Goal: Task Accomplishment & Management: Manage account settings

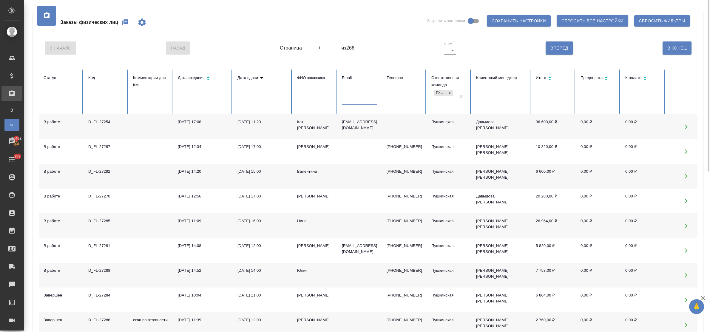
click at [363, 104] on input "text" at bounding box center [359, 101] width 35 height 8
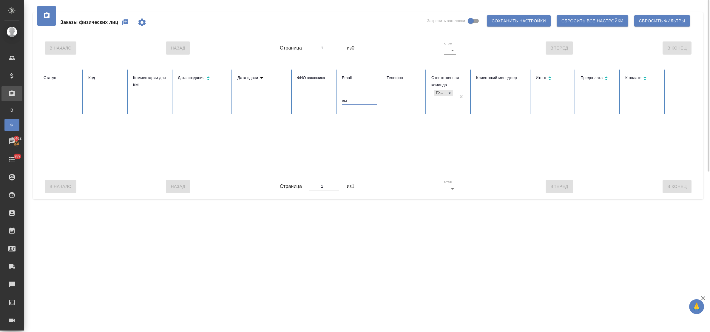
type input "е"
drag, startPoint x: 357, startPoint y: 101, endPoint x: 335, endPoint y: 102, distance: 22.1
click at [335, 102] on tr "Статус Код Комментарии для КМ Дата создания Дата сдачи ФИО заказчика Email tsyg…" at bounding box center [375, 92] width 672 height 45
type input "bhbyf"
click at [354, 98] on input "bhbyf" at bounding box center [359, 101] width 35 height 8
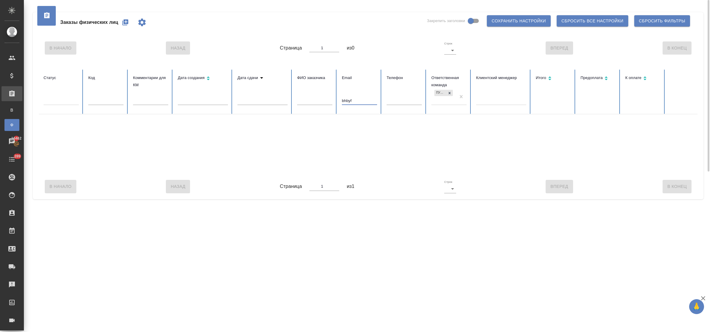
drag, startPoint x: 353, startPoint y: 101, endPoint x: 335, endPoint y: 100, distance: 17.9
click at [335, 100] on tr "Статус Код Комментарии для КМ Дата создания Дата сдачи ФИО заказчика Email bhby…" at bounding box center [375, 92] width 672 height 45
click at [323, 99] on input "text" at bounding box center [314, 101] width 35 height 8
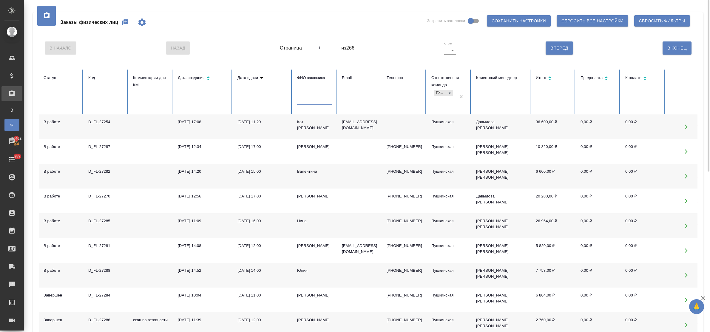
type input "м"
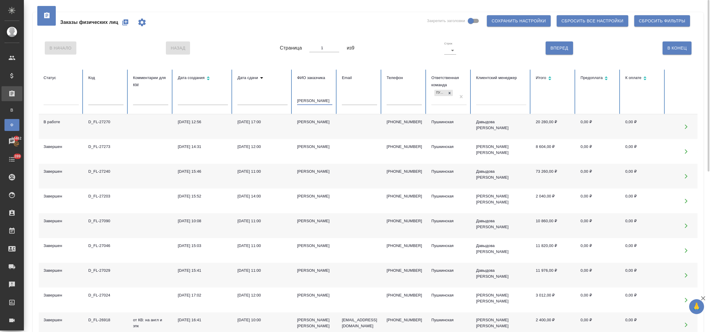
type input "ирина"
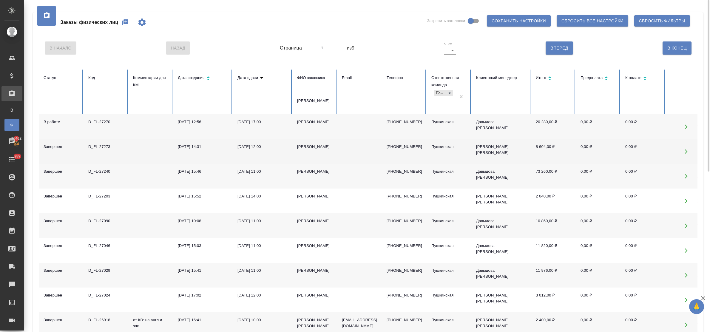
click at [262, 147] on div "05.09.2025, 12:00" at bounding box center [263, 147] width 50 height 6
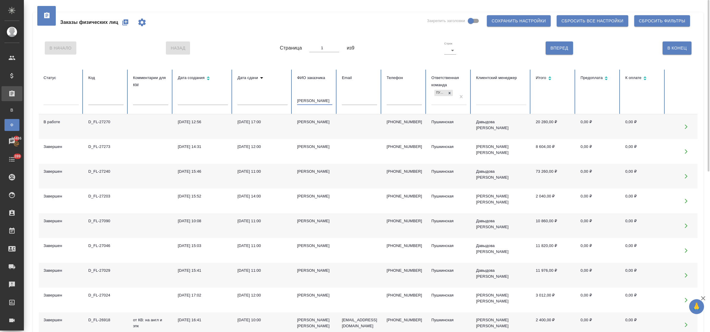
drag, startPoint x: 314, startPoint y: 99, endPoint x: 287, endPoint y: 96, distance: 27.6
click at [287, 96] on tr "Статус Код Комментарии для КМ Дата создания Дата сдачи ФИО заказчика ирина Emai…" at bounding box center [375, 92] width 672 height 45
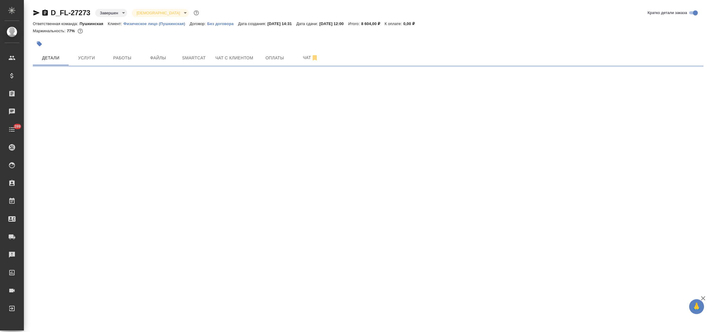
select select "RU"
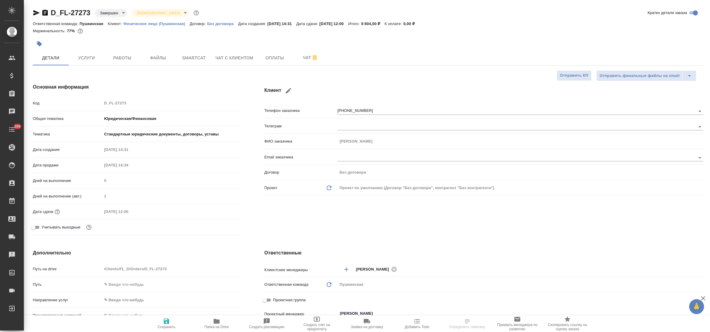
type textarea "x"
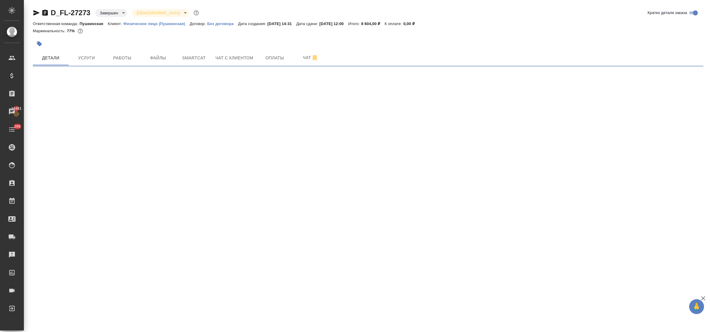
select select "RU"
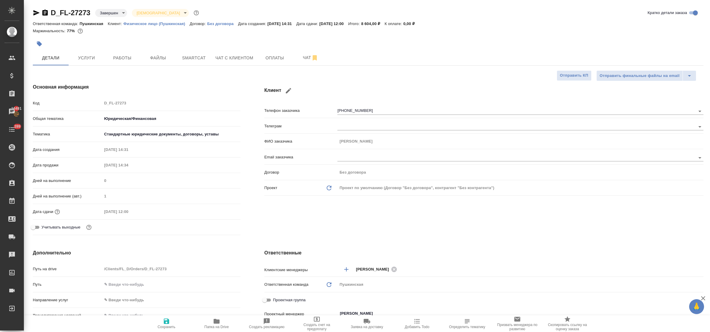
type textarea "x"
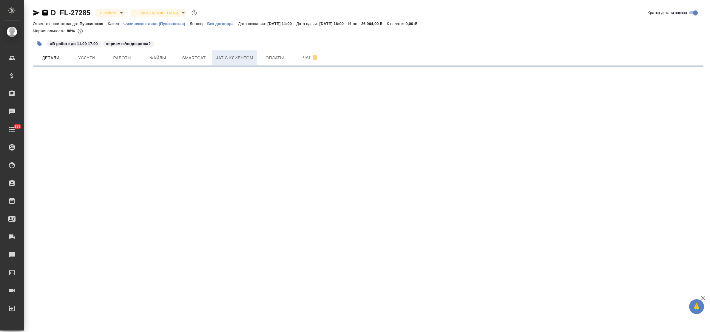
select select "RU"
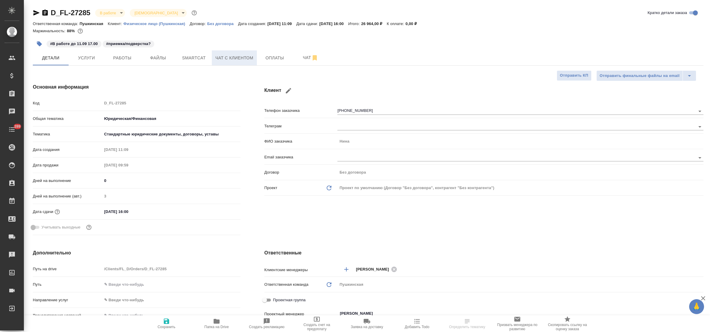
type textarea "x"
click at [245, 61] on span "Чат с клиентом" at bounding box center [235, 57] width 38 height 7
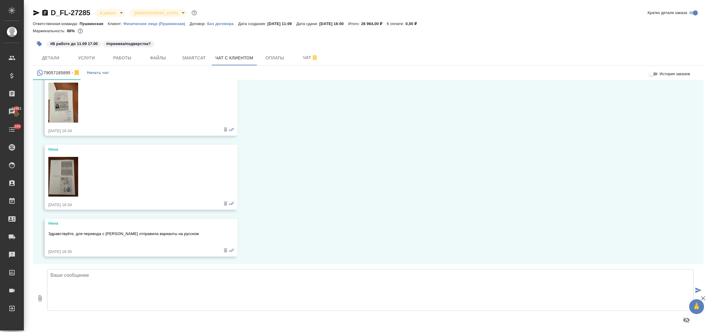
scroll to position [578, 0]
click at [163, 276] on textarea at bounding box center [370, 290] width 647 height 42
type textarea "Нина, добрый день! Благодарю!"
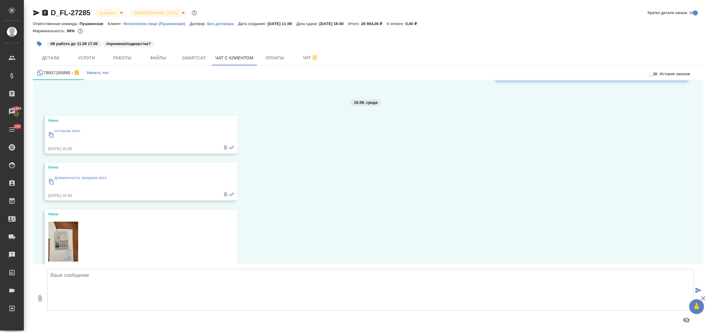
scroll to position [401, 0]
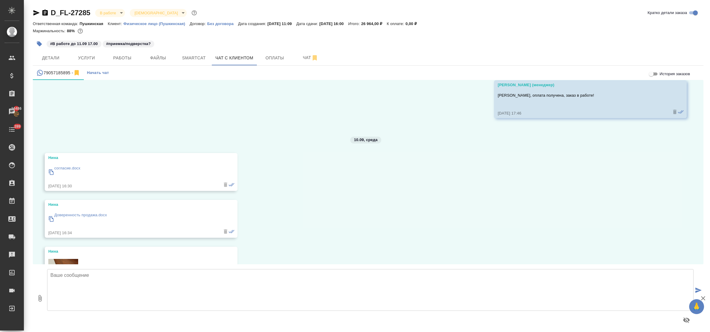
click at [66, 167] on p "согласие.docx" at bounding box center [67, 168] width 26 height 6
click at [86, 214] on p "Доверенность продажа.docx" at bounding box center [80, 215] width 53 height 6
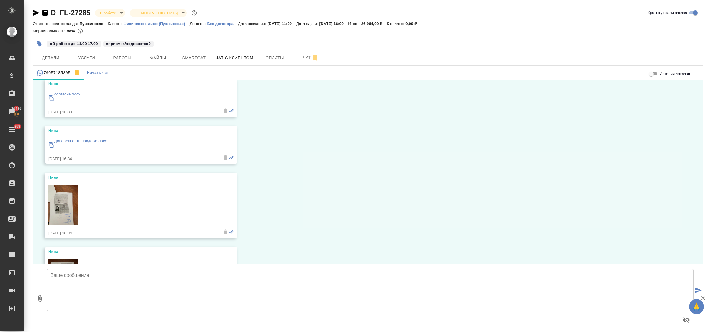
scroll to position [475, 0]
click at [60, 197] on img at bounding box center [63, 204] width 30 height 40
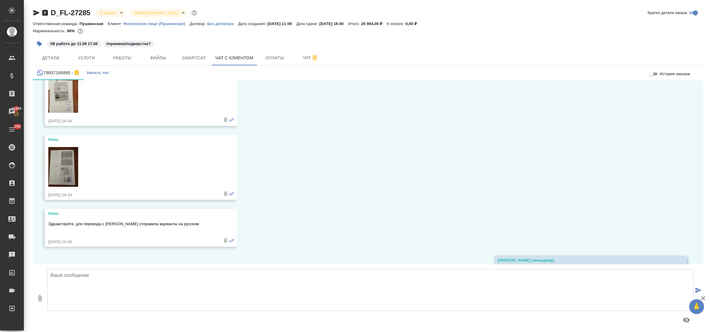
scroll to position [587, 0]
click at [56, 169] on img at bounding box center [63, 167] width 30 height 40
click at [48, 59] on span "Детали" at bounding box center [50, 57] width 29 height 7
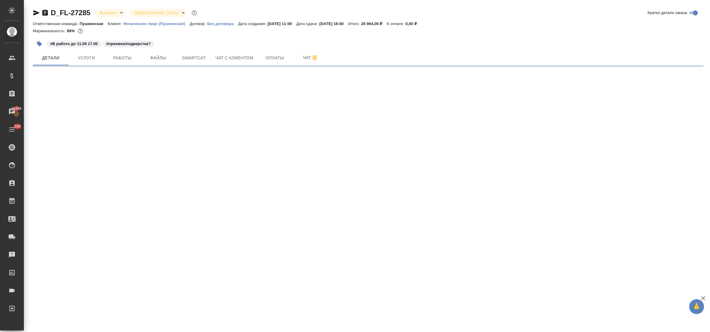
select select "RU"
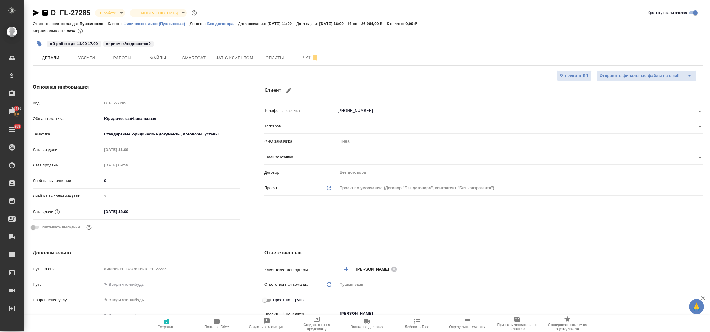
type textarea "x"
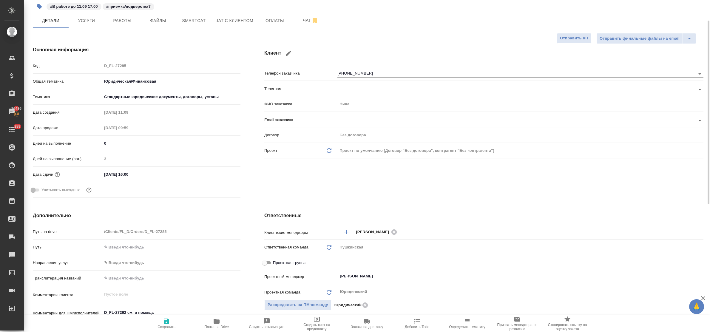
scroll to position [75, 0]
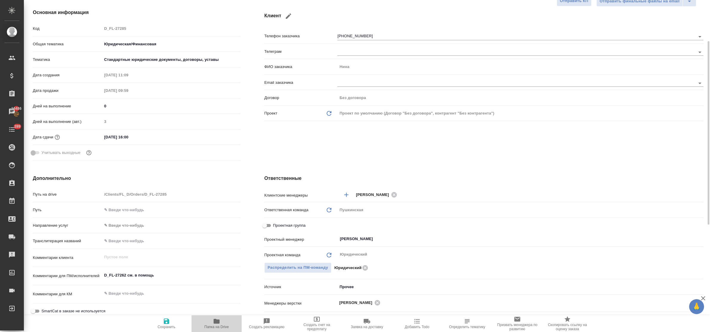
click at [216, 320] on icon "button" at bounding box center [217, 321] width 6 height 5
type textarea "x"
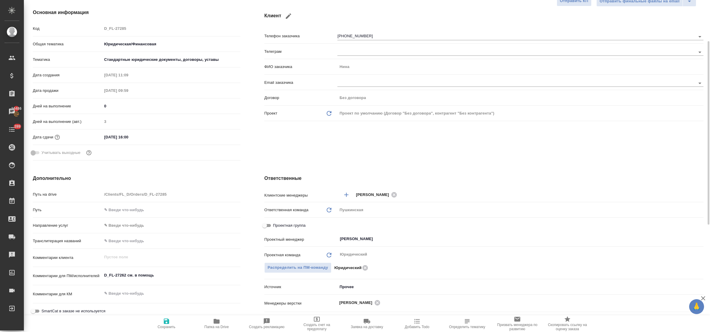
type textarea "x"
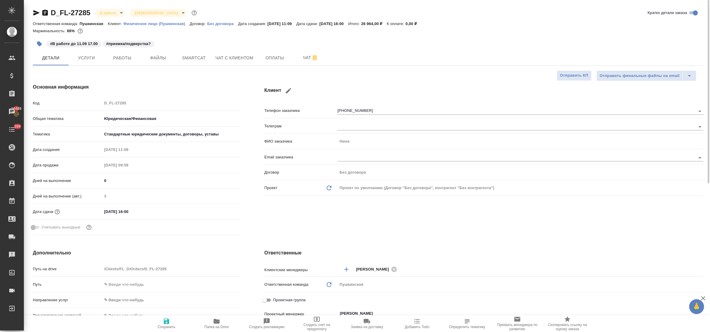
drag, startPoint x: 33, startPoint y: 9, endPoint x: 83, endPoint y: 19, distance: 50.9
click at [34, 10] on icon "button" at bounding box center [36, 12] width 7 height 7
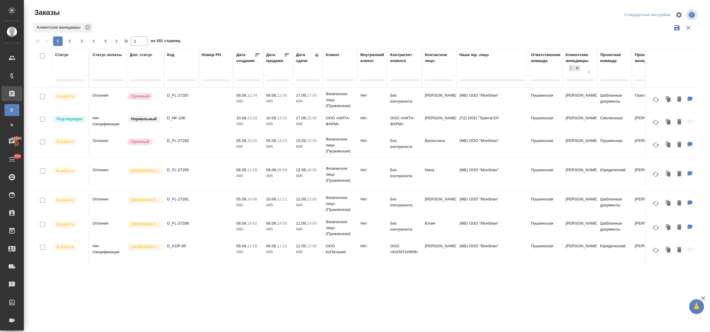
scroll to position [37, 0]
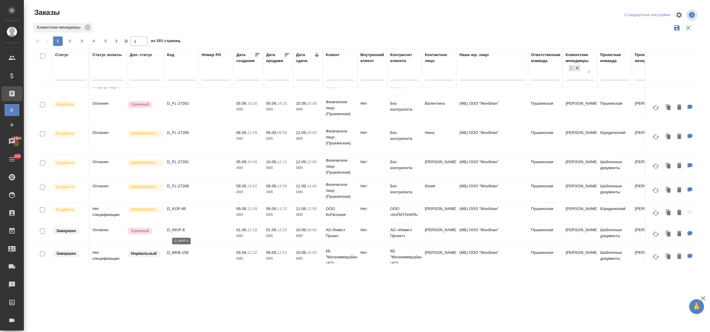
click at [184, 230] on p "D_INVP-6" at bounding box center [181, 230] width 29 height 6
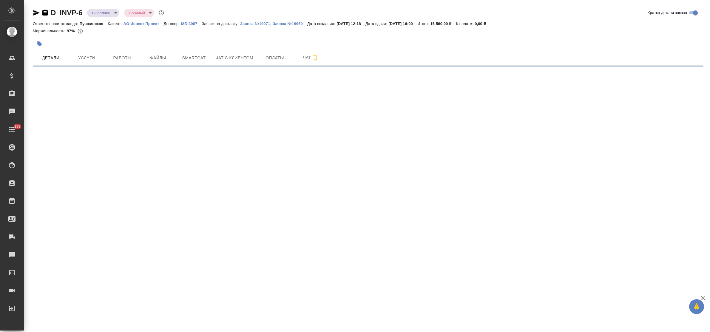
select select "RU"
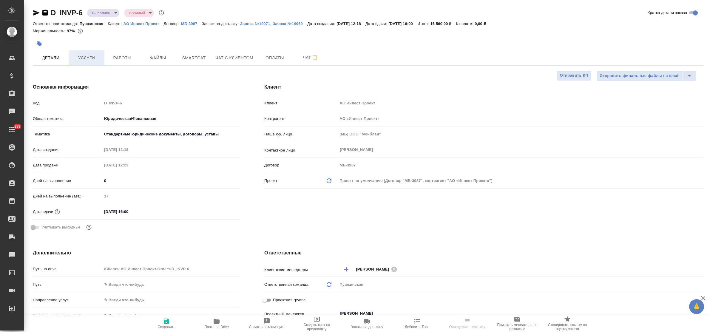
type textarea "x"
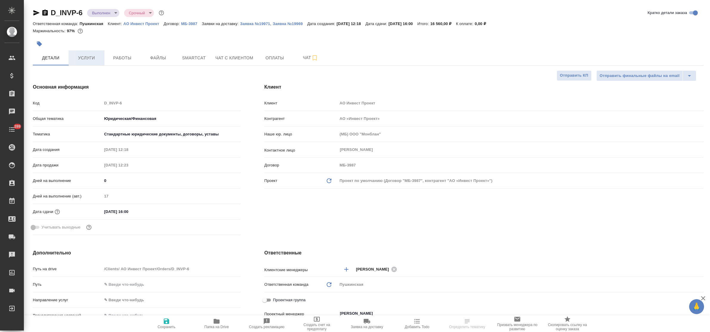
type textarea "x"
click at [85, 57] on span "Услуги" at bounding box center [86, 57] width 29 height 7
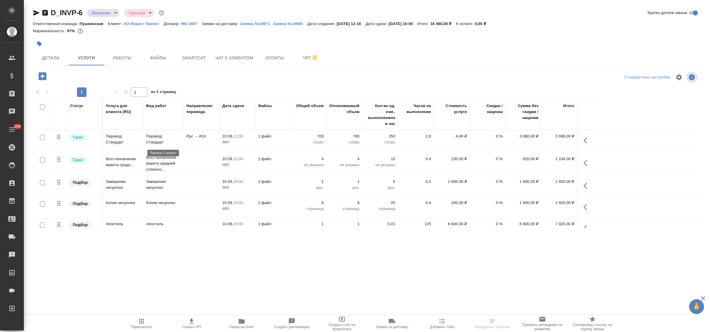
click at [152, 142] on p "Перевод Стандарт" at bounding box center [163, 139] width 34 height 12
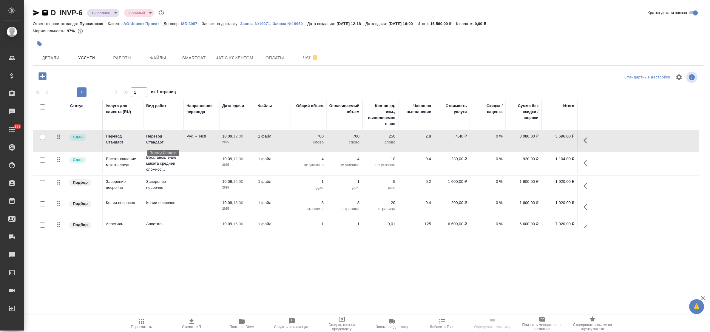
click at [152, 142] on p "Перевод Стандарт" at bounding box center [163, 139] width 34 height 12
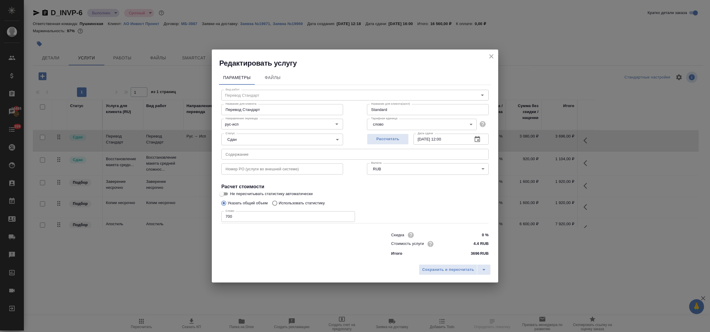
click at [234, 156] on input "text" at bounding box center [354, 154] width 267 height 11
type input "Доверенность"
click at [452, 266] on button "Сохранить и пересчитать" at bounding box center [448, 269] width 59 height 11
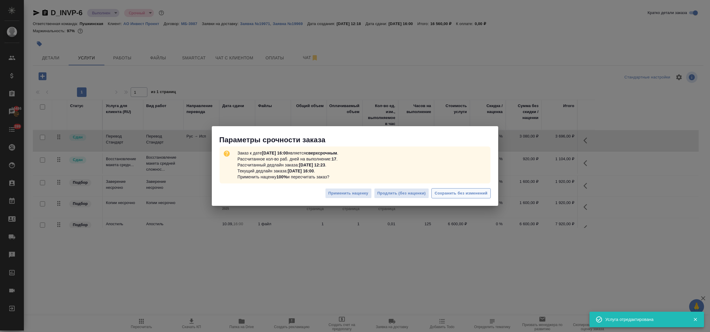
click at [459, 193] on span "Сохранить без изменений" at bounding box center [461, 193] width 53 height 7
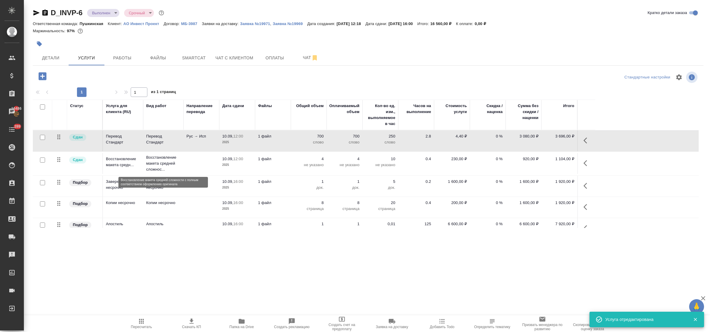
click at [157, 158] on p "Восстановление макета средней сложнос..." at bounding box center [163, 164] width 34 height 18
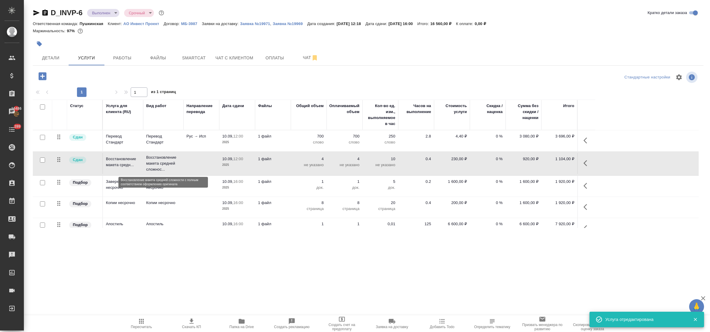
click at [157, 158] on p "Восстановление макета средней сложнос..." at bounding box center [163, 164] width 34 height 18
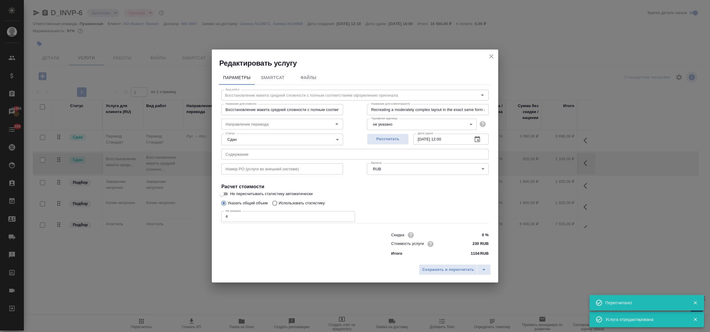
click at [263, 156] on input "text" at bounding box center [354, 154] width 267 height 11
paste input "Доверенность"
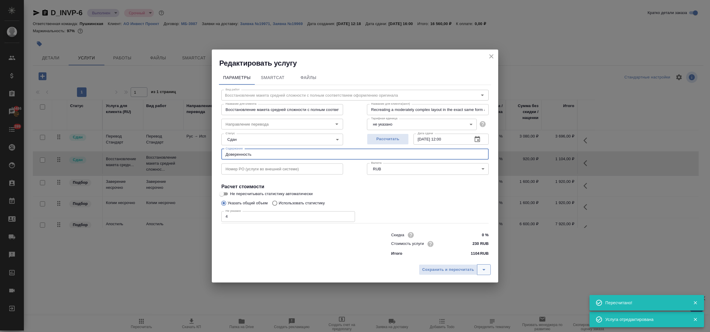
type input "Доверенность"
click at [484, 270] on icon "split button" at bounding box center [484, 269] width 3 height 1
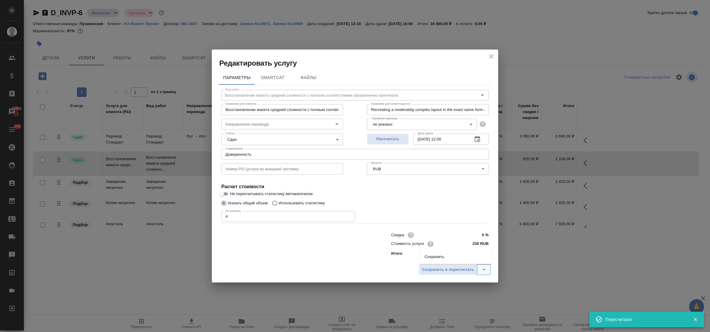
click at [487, 270] on icon "split button" at bounding box center [484, 269] width 7 height 7
click at [481, 268] on icon "split button" at bounding box center [484, 269] width 7 height 7
click at [458, 258] on li "Сохранить" at bounding box center [456, 257] width 72 height 10
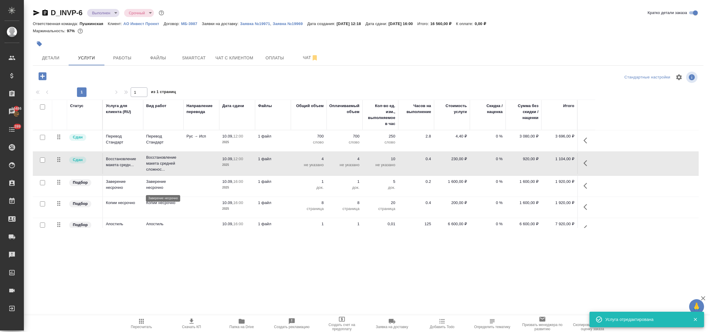
click at [156, 183] on p "Заверение несрочно" at bounding box center [163, 185] width 34 height 12
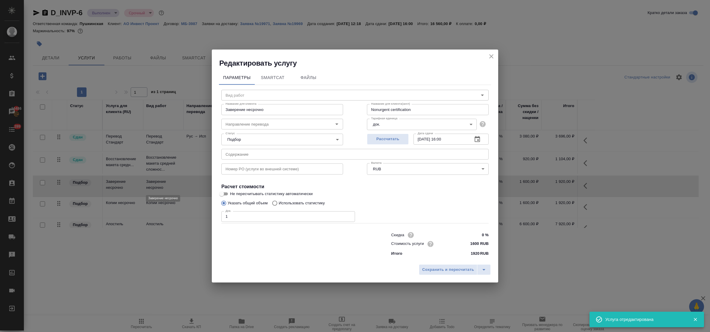
type input "Заверение несрочно"
click at [235, 154] on input "text" at bounding box center [354, 154] width 267 height 11
paste input "Доверенность"
type input "Доверенность"
click at [484, 270] on icon "split button" at bounding box center [484, 269] width 3 height 1
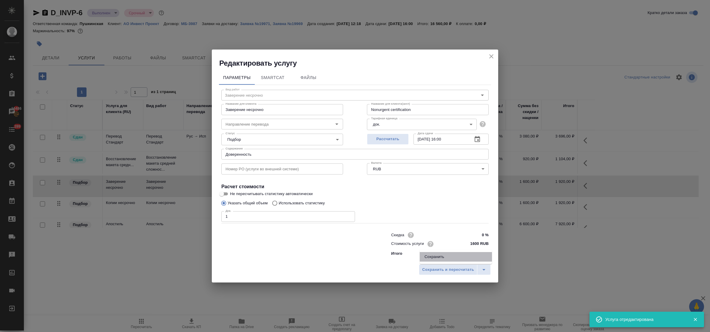
click at [462, 259] on li "Сохранить" at bounding box center [456, 257] width 72 height 10
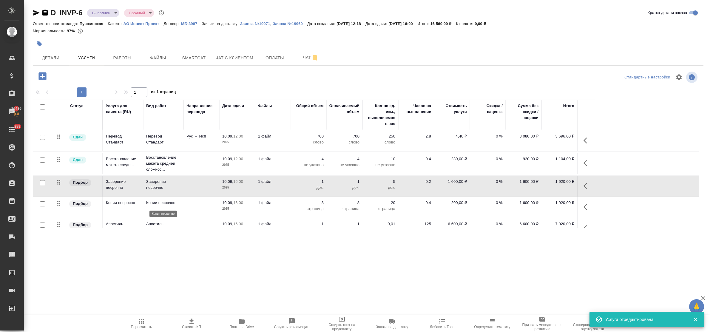
click at [155, 204] on p "Копии несрочно" at bounding box center [163, 203] width 34 height 6
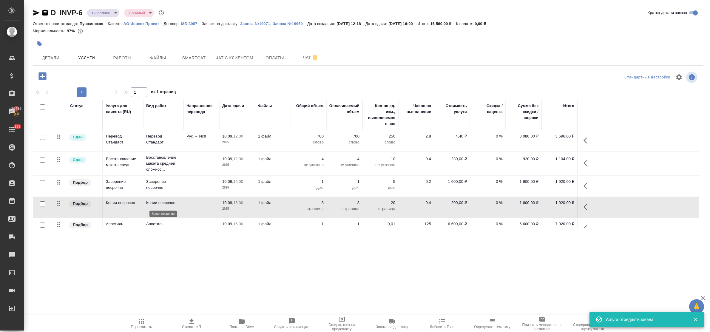
click at [155, 204] on p "Копии несрочно" at bounding box center [163, 203] width 34 height 6
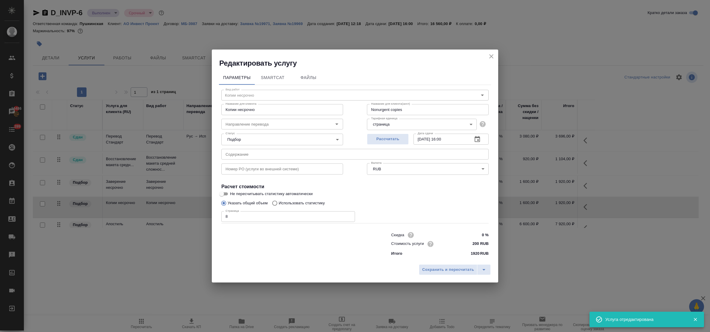
click at [287, 156] on input "text" at bounding box center [354, 154] width 267 height 11
paste input "Доверенность"
type input "Доверенность"
click at [484, 270] on icon "split button" at bounding box center [484, 269] width 3 height 1
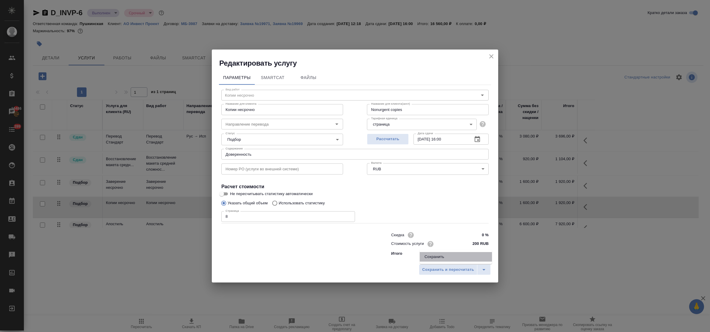
click at [464, 257] on li "Сохранить" at bounding box center [456, 257] width 72 height 10
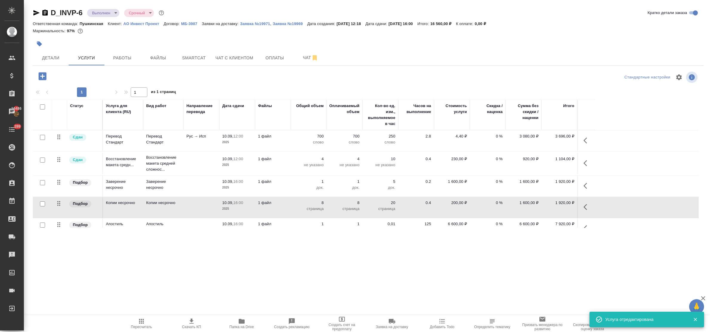
scroll to position [12, 0]
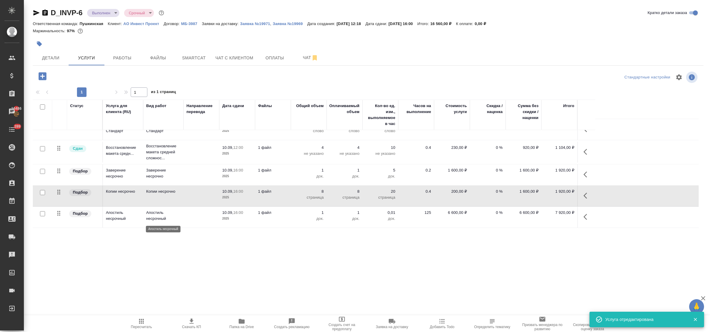
click at [151, 213] on p "Апостиль несрочный" at bounding box center [163, 216] width 34 height 12
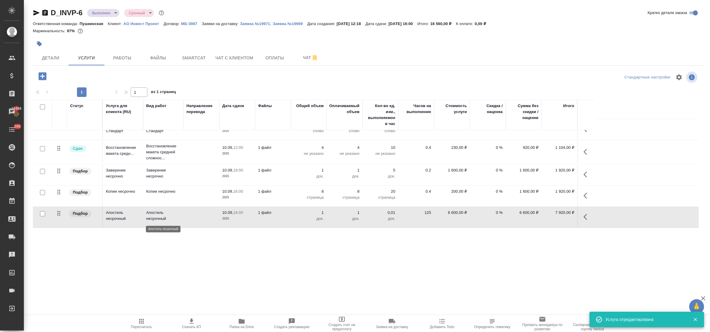
click at [151, 213] on p "Апостиль несрочный" at bounding box center [163, 216] width 34 height 12
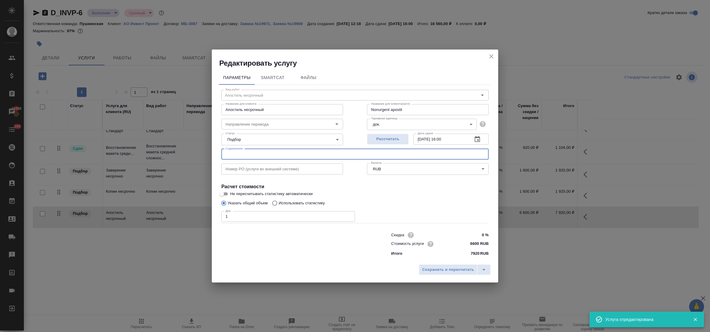
click at [274, 152] on input "text" at bounding box center [354, 154] width 267 height 11
paste input "Доверенность"
type input "Доверенность"
click at [484, 271] on icon "split button" at bounding box center [484, 269] width 7 height 7
click at [468, 258] on li "Сохранить" at bounding box center [456, 257] width 72 height 10
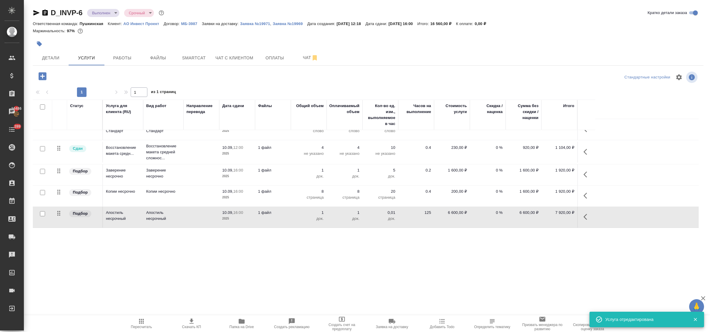
click at [284, 266] on div ".cls-1 fill:#fff; AWATERA Bulakhova Elena Клиенты Спецификации Заказы 16486 Чат…" at bounding box center [355, 166] width 710 height 332
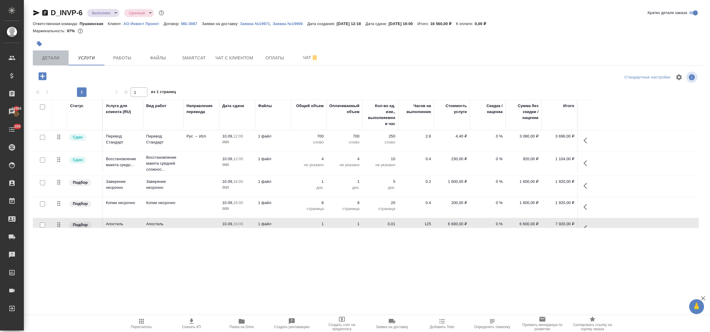
click at [47, 58] on span "Детали" at bounding box center [50, 57] width 29 height 7
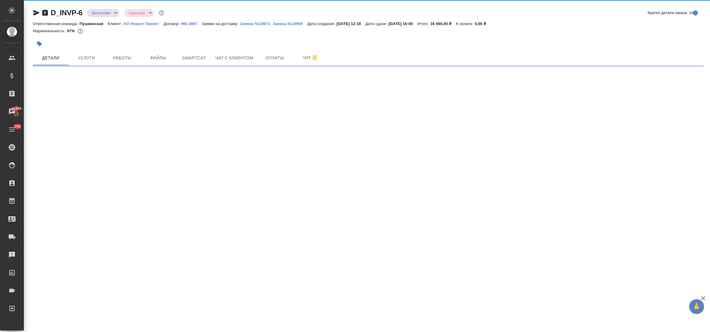
select select "RU"
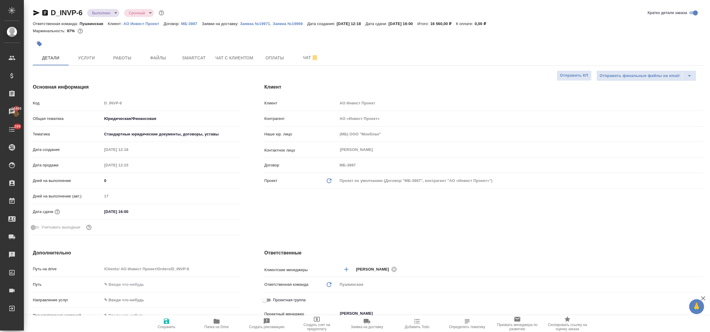
type textarea "x"
click at [83, 57] on span "Услуги" at bounding box center [86, 57] width 29 height 7
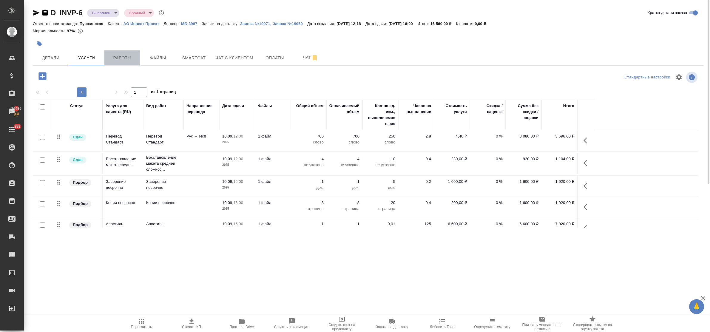
click at [119, 59] on span "Работы" at bounding box center [122, 57] width 29 height 7
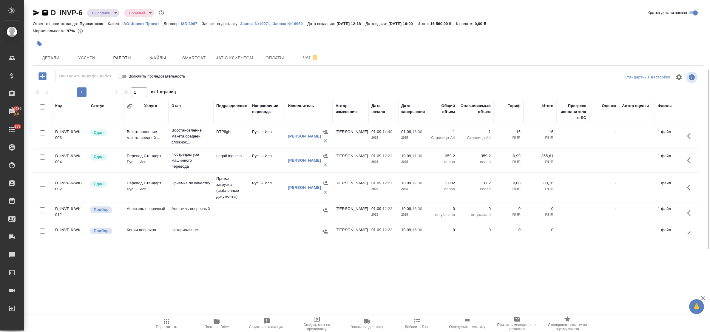
scroll to position [42, 0]
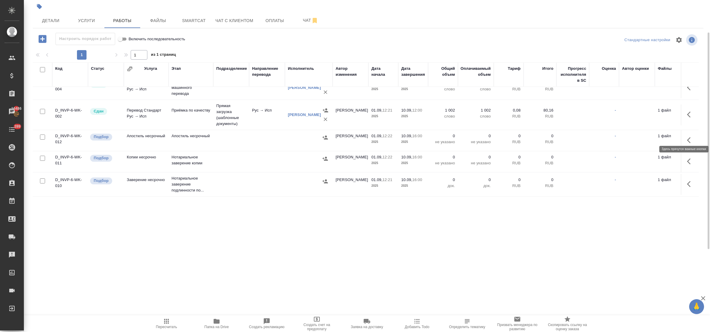
click at [687, 137] on icon "button" at bounding box center [690, 140] width 7 height 7
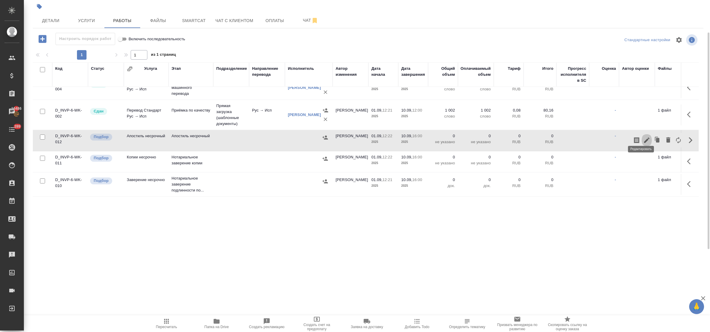
click at [644, 137] on icon "button" at bounding box center [647, 140] width 7 height 7
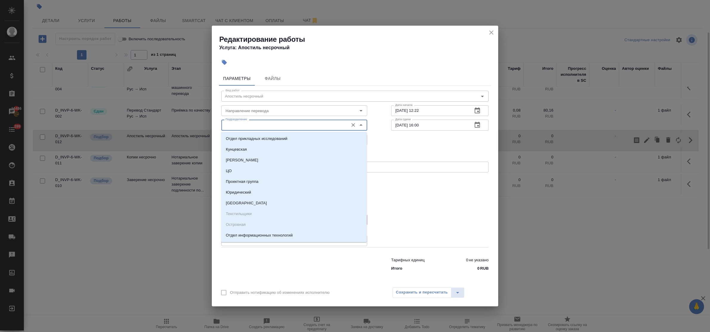
click at [250, 125] on input "Подразделение" at bounding box center [284, 124] width 122 height 7
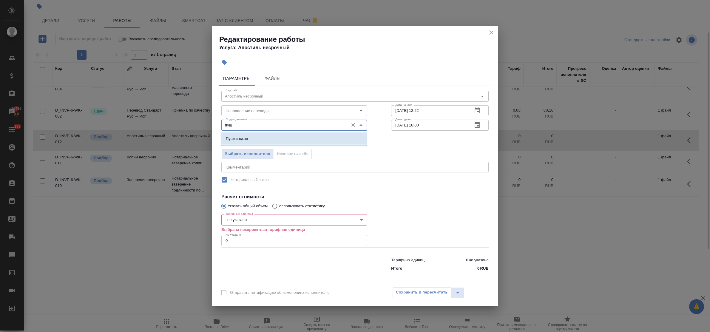
click at [250, 135] on li "Пушкинская" at bounding box center [294, 138] width 146 height 11
type input "Пушкинская"
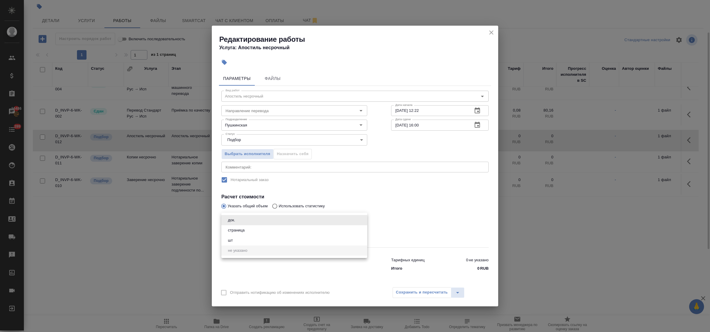
click at [242, 223] on body "🙏 .cls-1 fill:#fff; AWATERA Bulakhova Elena Клиенты Спецификации Заказы 16486 Ч…" at bounding box center [355, 166] width 710 height 332
click at [242, 223] on li "док." at bounding box center [294, 220] width 146 height 10
type input "5a8b1489cc6b4906c91bfd8b"
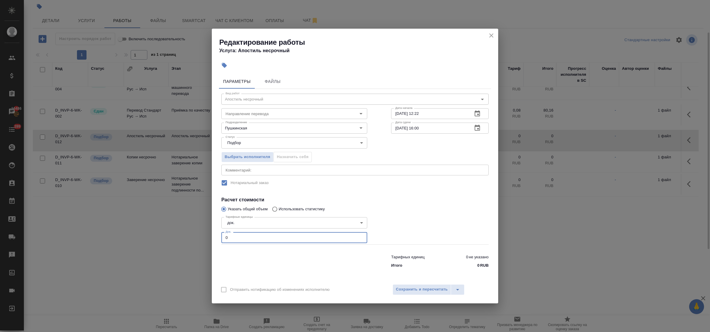
drag, startPoint x: 233, startPoint y: 235, endPoint x: 216, endPoint y: 236, distance: 16.4
click at [216, 236] on div "Параметры Файлы Вид работ Апостиль несрочный Вид работ Направление перевода Нап…" at bounding box center [355, 176] width 287 height 208
type input "1"
drag, startPoint x: 420, startPoint y: 290, endPoint x: 405, endPoint y: 280, distance: 18.0
click at [419, 290] on span "Сохранить и пересчитать" at bounding box center [422, 289] width 52 height 7
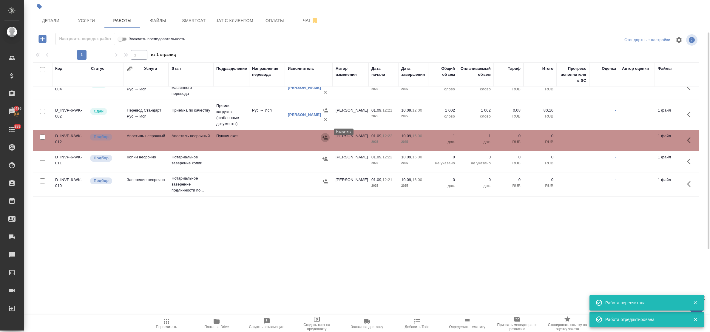
click at [325, 135] on icon "button" at bounding box center [325, 138] width 6 height 6
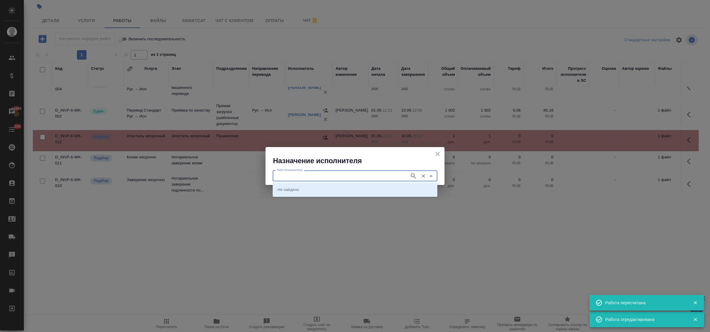
click at [336, 175] on input "ФИО Исполнителя" at bounding box center [341, 175] width 132 height 7
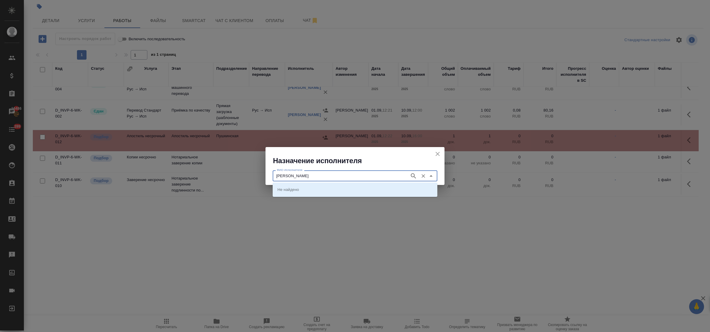
type input "Федорченко"
type input "юстиции"
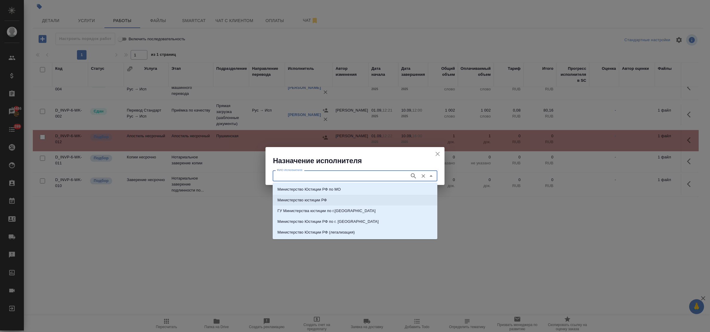
click at [323, 198] on p "Министерство юстиции РФ" at bounding box center [303, 200] width 50 height 6
type input "Министерство юстиции РФ"
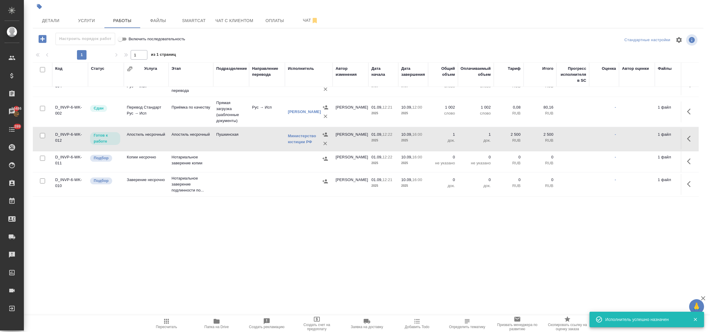
click at [687, 135] on icon "button" at bounding box center [690, 138] width 7 height 7
click at [644, 136] on icon "button" at bounding box center [646, 138] width 5 height 5
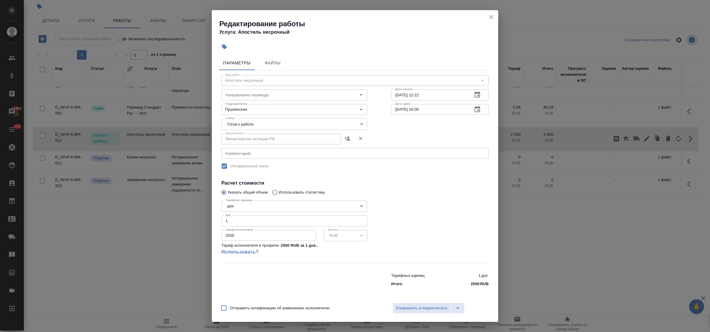
click at [262, 124] on body "🙏 .cls-1 fill:#fff; AWATERA Bulakhova Elena Клиенты Спецификации Заказы 16486 Ч…" at bounding box center [355, 166] width 710 height 332
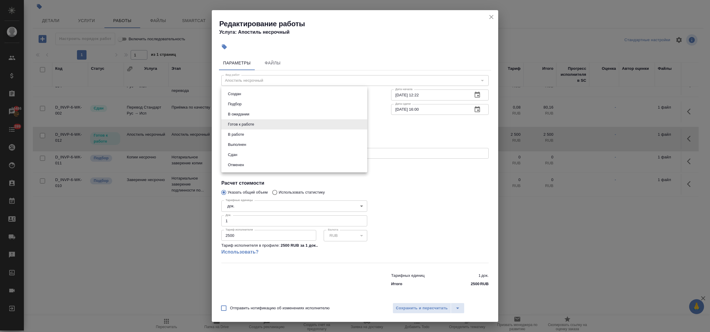
click at [251, 153] on li "Сдан" at bounding box center [294, 155] width 146 height 10
type input "closed"
drag, startPoint x: 420, startPoint y: 305, endPoint x: 418, endPoint y: 301, distance: 4.8
click at [420, 305] on span "Сохранить и пересчитать" at bounding box center [422, 308] width 52 height 7
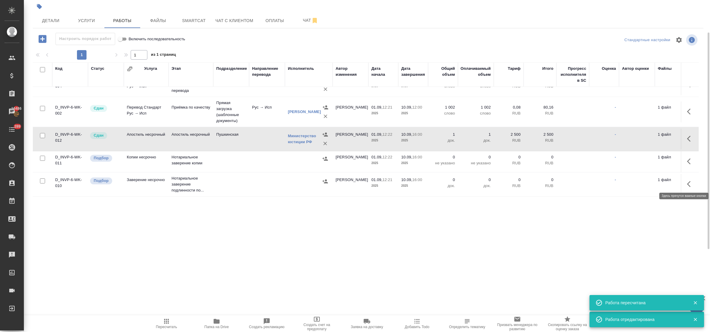
click at [684, 178] on button "button" at bounding box center [691, 184] width 14 height 14
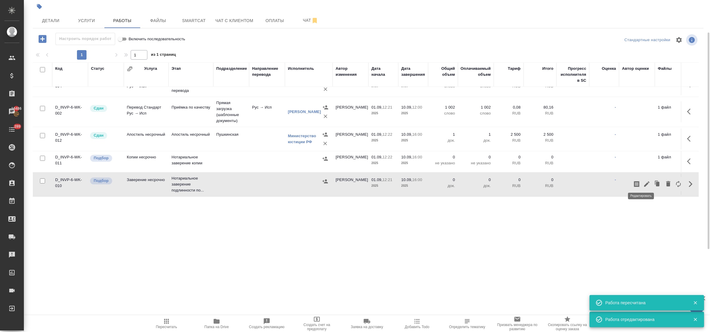
click at [644, 181] on icon "button" at bounding box center [646, 183] width 5 height 5
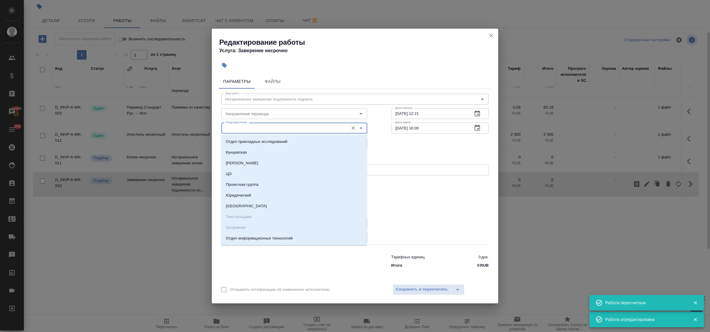
click at [264, 125] on input "Подразделение" at bounding box center [284, 127] width 122 height 7
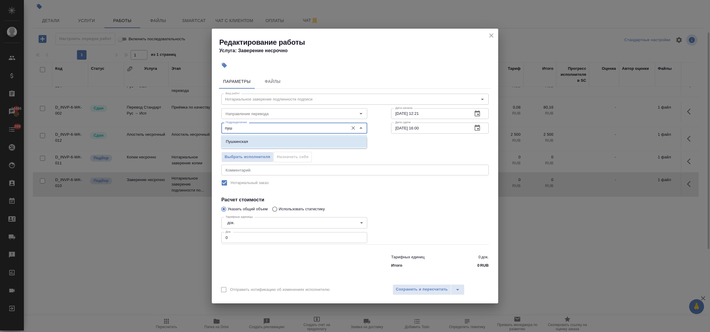
click at [264, 140] on li "Пушкинская" at bounding box center [294, 141] width 146 height 11
type input "Пушкинская"
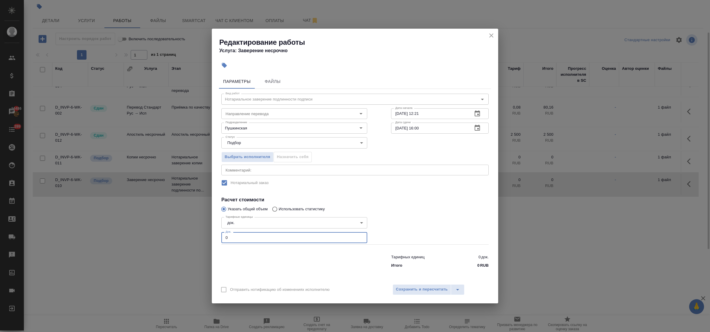
drag, startPoint x: 230, startPoint y: 239, endPoint x: 214, endPoint y: 235, distance: 16.4
click at [214, 235] on div "Параметры Файлы Вид работ Нотариальное заверение подлинности подписи Вид работ …" at bounding box center [355, 176] width 287 height 208
type input "1"
drag, startPoint x: 408, startPoint y: 291, endPoint x: 397, endPoint y: 288, distance: 11.2
click at [407, 291] on span "Сохранить и пересчитать" at bounding box center [422, 289] width 52 height 7
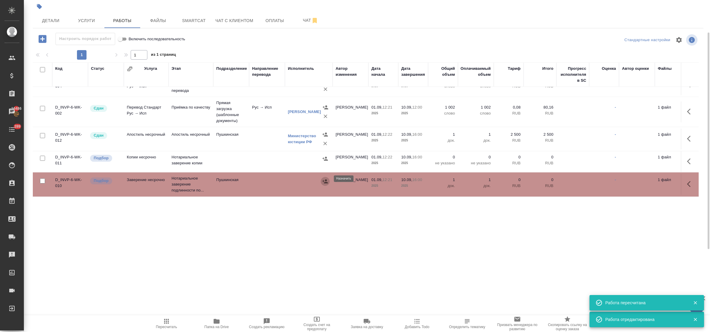
click at [325, 179] on icon "button" at bounding box center [325, 181] width 5 height 4
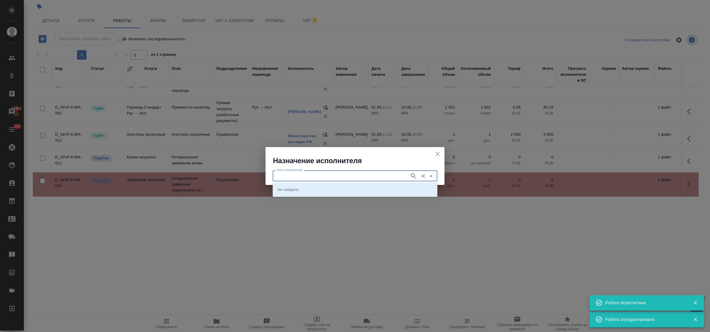
click at [330, 176] on input "ФИО Исполнителя" at bounding box center [341, 175] width 132 height 7
type input "Федорченко"
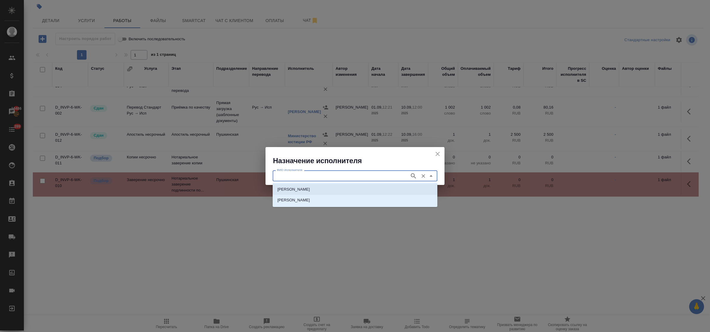
click at [330, 186] on li "НОТАРИУС Федорченко Александр Вячеславович" at bounding box center [355, 189] width 165 height 11
type input "НОТАРИУС Федорченко Александр Вячеславович"
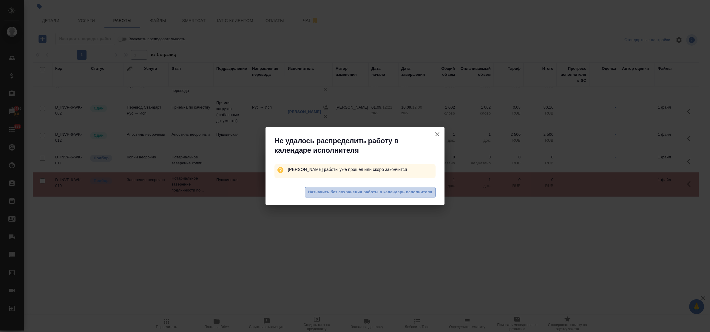
click at [333, 190] on span "Назначить без сохранения работы в календарь исполнителя" at bounding box center [370, 192] width 124 height 7
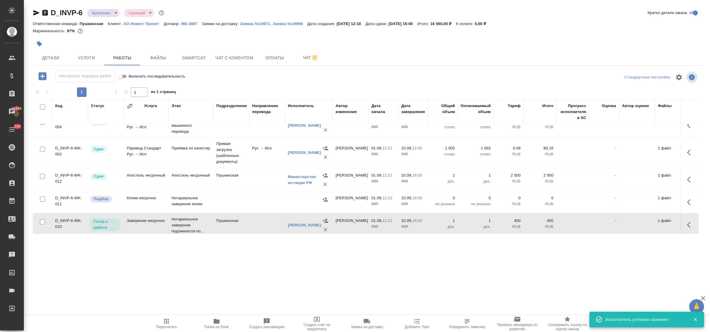
scroll to position [51, 0]
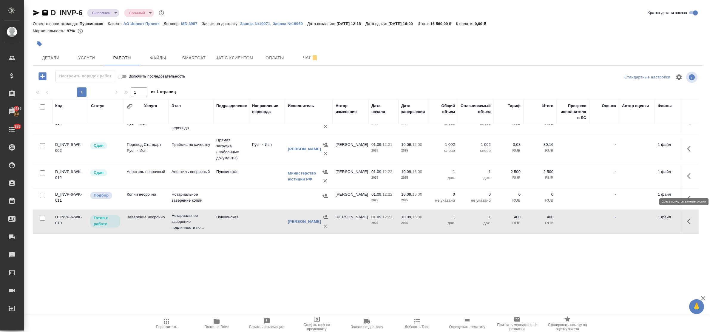
click at [687, 195] on icon "button" at bounding box center [690, 198] width 7 height 7
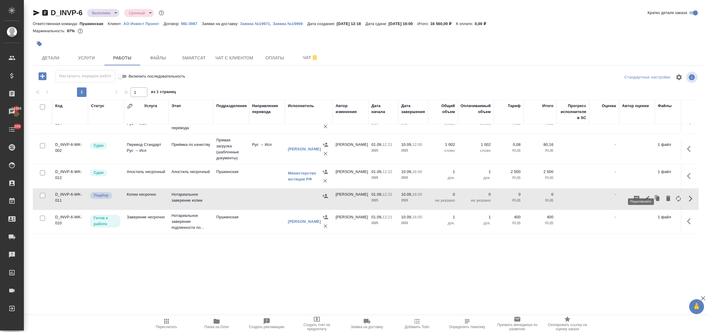
click at [644, 195] on icon "button" at bounding box center [647, 198] width 7 height 7
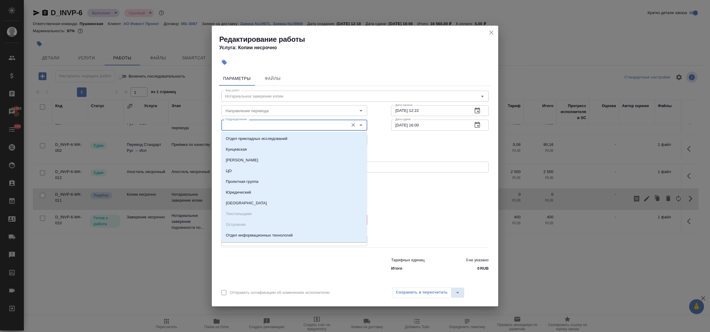
click at [241, 126] on input "Подразделение" at bounding box center [284, 124] width 122 height 7
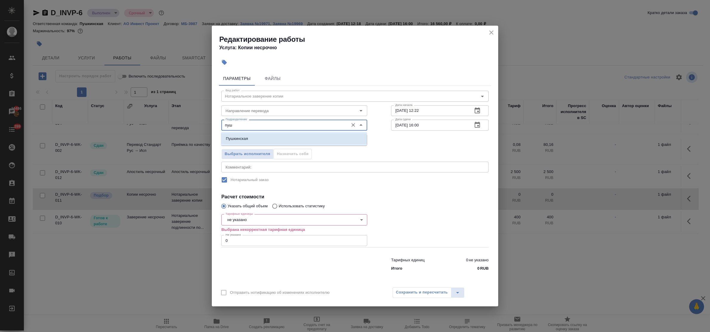
click at [241, 135] on li "Пушкинская" at bounding box center [294, 138] width 146 height 11
type input "Пушкинская"
click at [235, 107] on input "Направление перевода" at bounding box center [284, 110] width 122 height 7
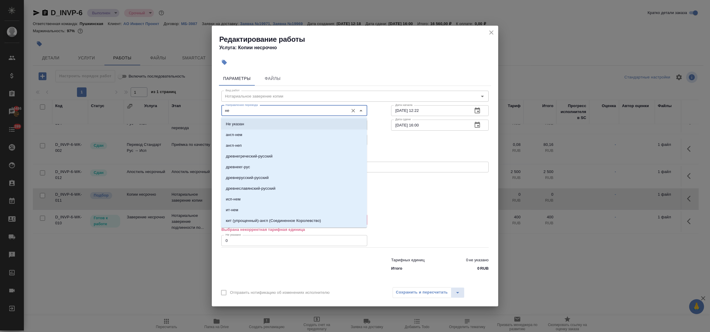
click at [237, 122] on p "Не указан" at bounding box center [235, 124] width 18 height 6
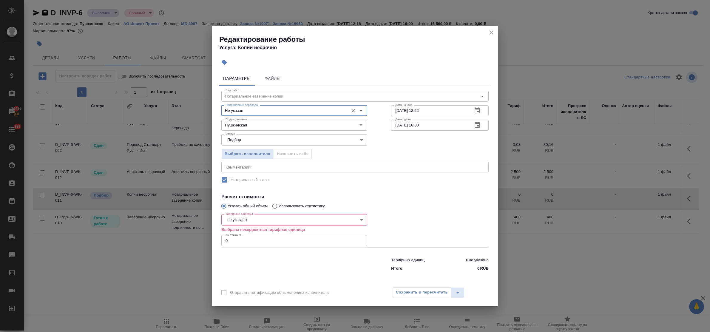
type input "Не указан"
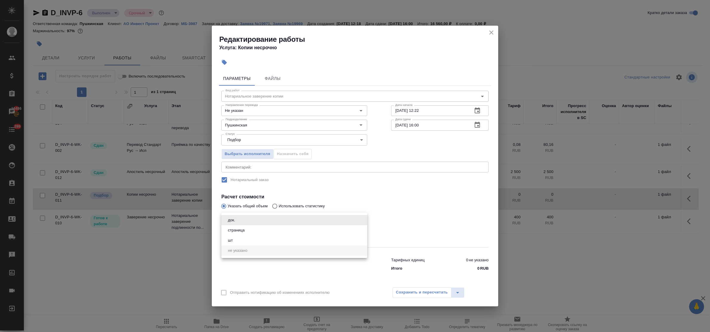
click at [249, 221] on body "🙏 .cls-1 fill:#fff; AWATERA Bulakhova Elena Клиенты Спецификации Заказы 16486 Ч…" at bounding box center [355, 166] width 710 height 332
click at [249, 231] on li "страница" at bounding box center [294, 230] width 146 height 10
type input "5a8b1489cc6b4906c91bfdb2"
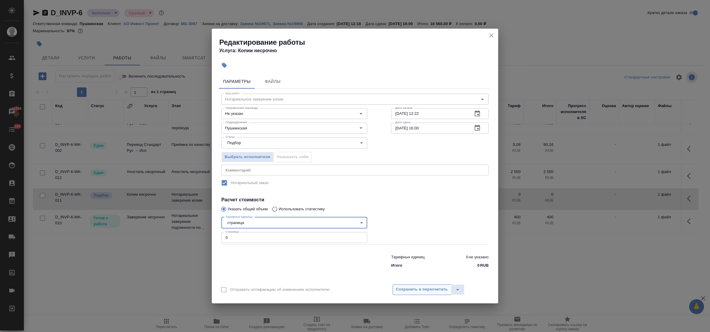
click at [433, 286] on button "Сохранить и пересчитать" at bounding box center [422, 289] width 59 height 11
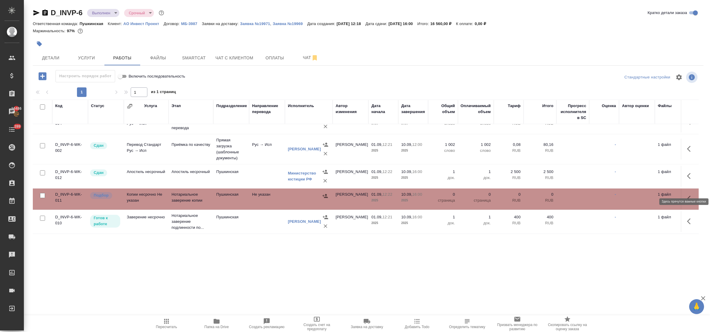
click at [687, 195] on icon "button" at bounding box center [690, 198] width 7 height 7
click at [644, 195] on icon "button" at bounding box center [647, 198] width 7 height 7
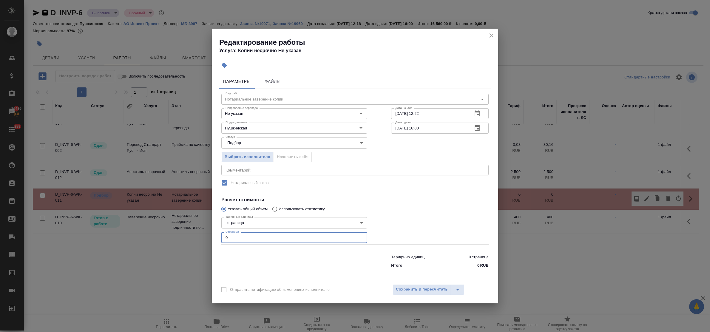
drag, startPoint x: 236, startPoint y: 239, endPoint x: 213, endPoint y: 235, distance: 23.9
click at [213, 235] on div "Параметры Файлы Вид работ Нотариальное заверение копии Вид работ Направление пе…" at bounding box center [355, 176] width 287 height 208
type input "1"
click at [436, 289] on span "Сохранить и пересчитать" at bounding box center [422, 289] width 52 height 7
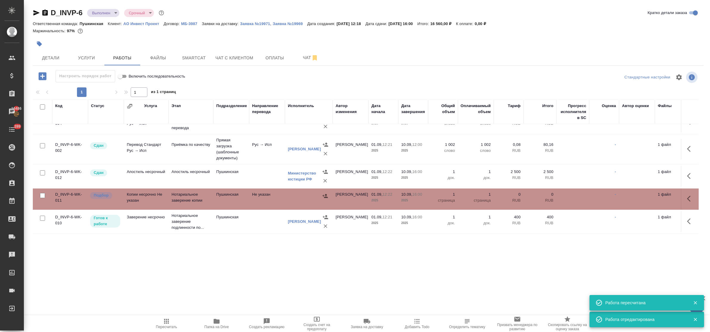
click at [325, 194] on icon "button" at bounding box center [325, 196] width 5 height 4
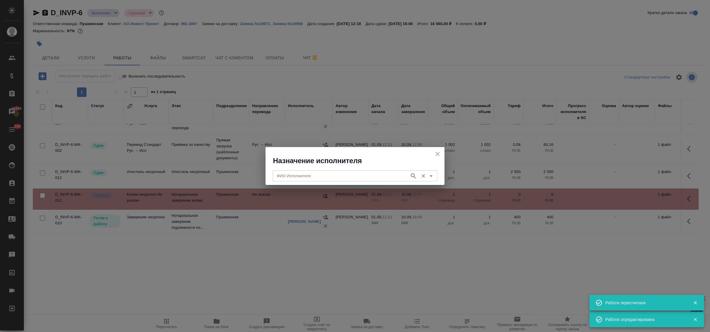
click at [320, 178] on input "ФИО Исполнителя" at bounding box center [341, 175] width 132 height 7
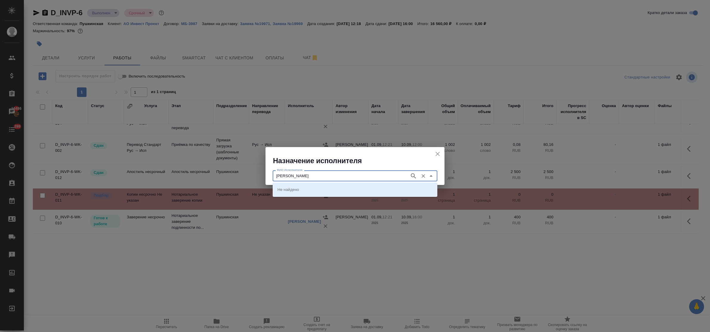
type input "федорченко"
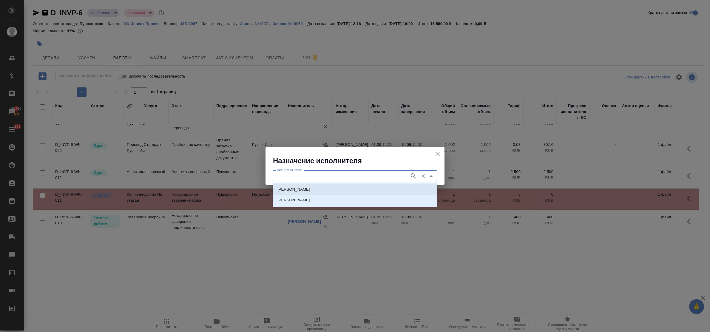
click at [310, 187] on p "НОТАРИУС Федорченко Александр Вячеславович" at bounding box center [294, 190] width 33 height 6
type input "НОТАРИУС Федорченко Александр Вячеславович"
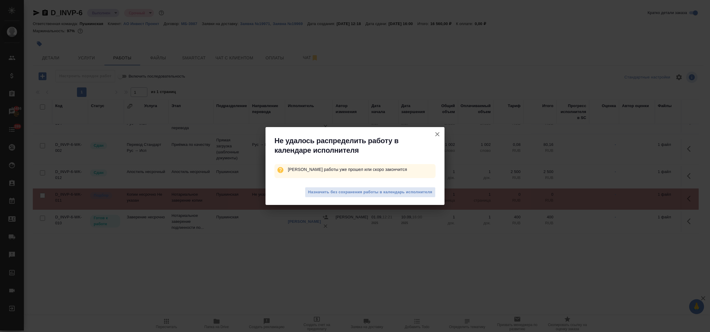
click at [318, 187] on button "Назначить без сохранения работы в календарь исполнителя" at bounding box center [370, 192] width 131 height 10
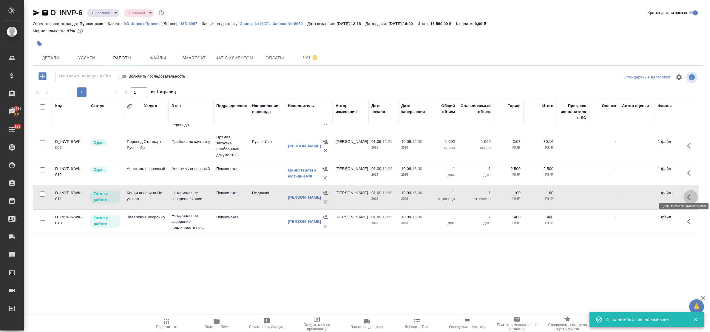
click at [687, 194] on icon "button" at bounding box center [690, 197] width 7 height 7
click at [644, 194] on icon "button" at bounding box center [647, 197] width 7 height 7
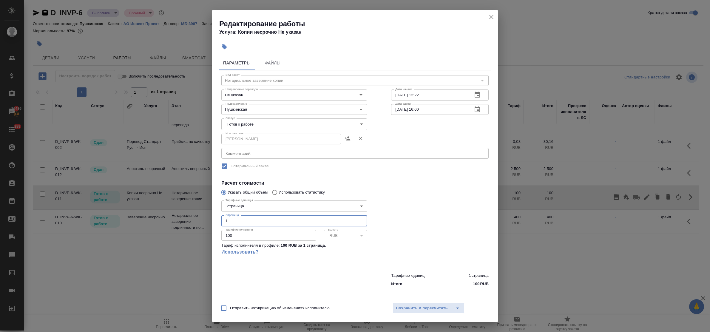
drag, startPoint x: 229, startPoint y: 220, endPoint x: 214, endPoint y: 218, distance: 14.7
click at [214, 218] on div "Параметры Файлы Вид работ Нотариальное заверение копии Вид работ Направление пе…" at bounding box center [355, 176] width 287 height 246
type input "7"
click at [421, 310] on span "Сохранить и пересчитать" at bounding box center [422, 308] width 52 height 7
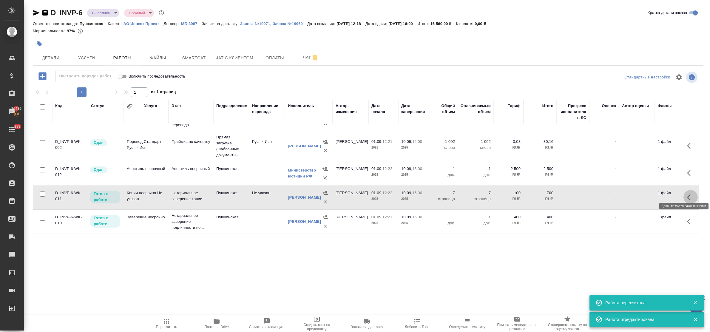
click at [684, 192] on button "button" at bounding box center [691, 197] width 14 height 14
click at [644, 195] on icon "button" at bounding box center [646, 197] width 5 height 5
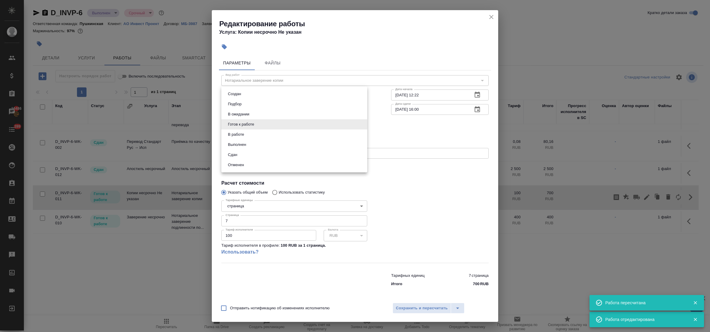
click at [248, 126] on body "🙏 .cls-1 fill:#fff; AWATERA Bulakhova Elena Клиенты Спецификации Заказы 16486 Ч…" at bounding box center [355, 166] width 710 height 332
click at [242, 155] on li "Сдан" at bounding box center [294, 155] width 146 height 10
type input "closed"
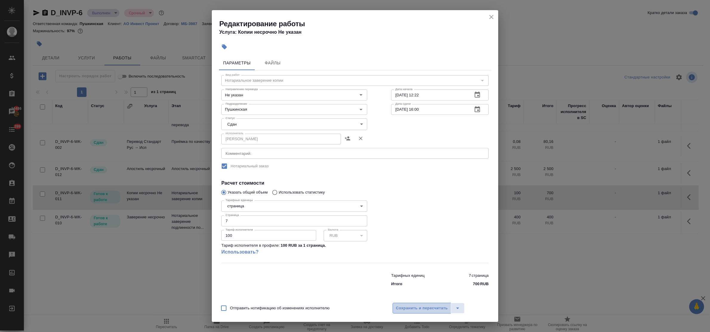
click at [408, 308] on span "Сохранить и пересчитать" at bounding box center [422, 308] width 52 height 7
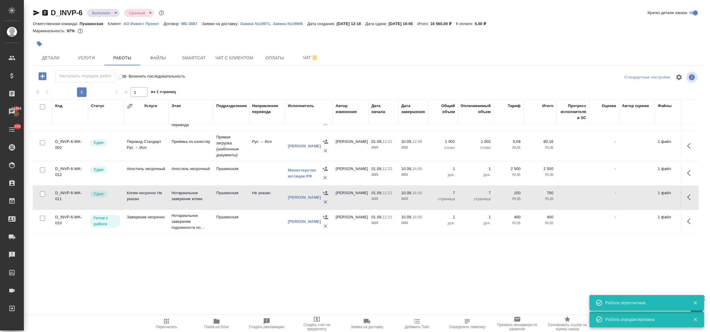
scroll to position [60, 0]
click at [687, 218] on icon "button" at bounding box center [689, 221] width 4 height 6
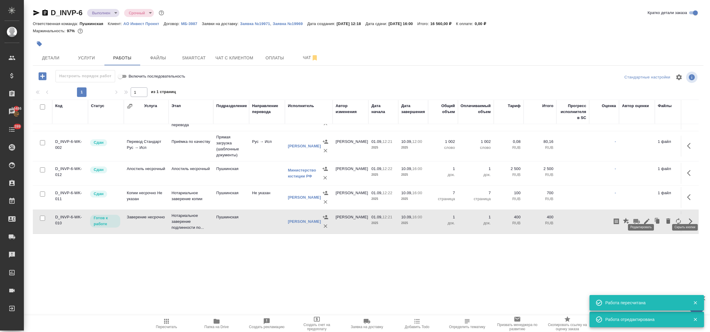
click at [644, 218] on icon "button" at bounding box center [647, 221] width 7 height 7
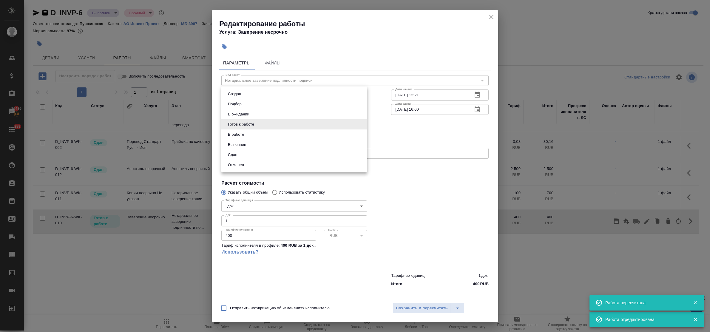
click at [248, 126] on body "🙏 .cls-1 fill:#fff; AWATERA Bulakhova Elena Клиенты Спецификации Заказы 16486 Ч…" at bounding box center [355, 166] width 710 height 332
click at [240, 157] on li "Сдан" at bounding box center [294, 155] width 146 height 10
type input "closed"
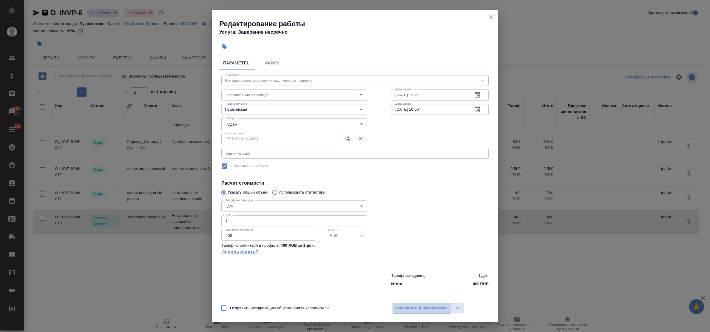
click at [430, 307] on span "Сохранить и пересчитать" at bounding box center [422, 308] width 52 height 7
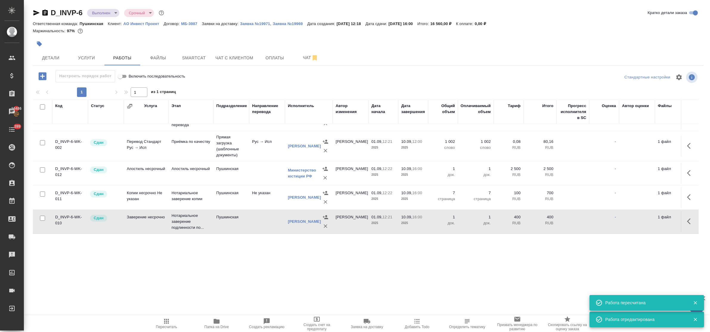
click at [107, 14] on body "🙏 .cls-1 fill:#fff; AWATERA Bulakhova Elena Клиенты Спецификации Заказы 16486 Ч…" at bounding box center [355, 166] width 710 height 332
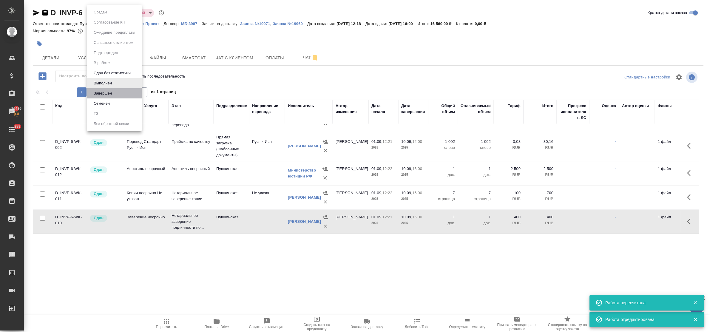
click at [114, 94] on li "Завершен" at bounding box center [114, 93] width 55 height 10
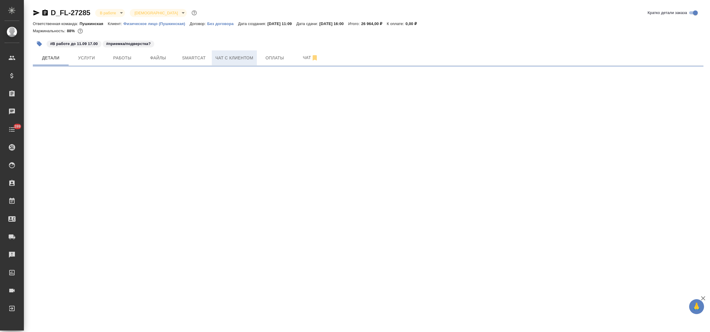
click at [234, 60] on span "Чат с клиентом" at bounding box center [235, 57] width 38 height 7
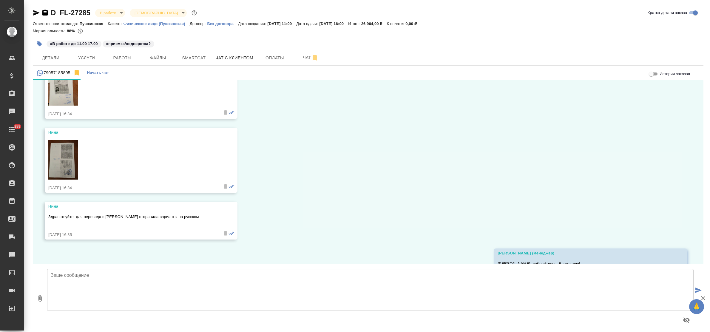
scroll to position [624, 0]
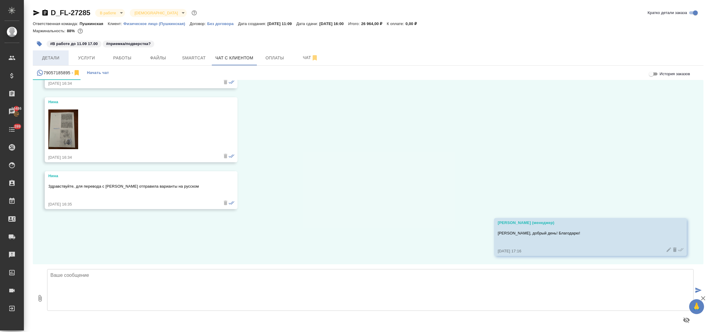
click at [53, 59] on span "Детали" at bounding box center [50, 57] width 29 height 7
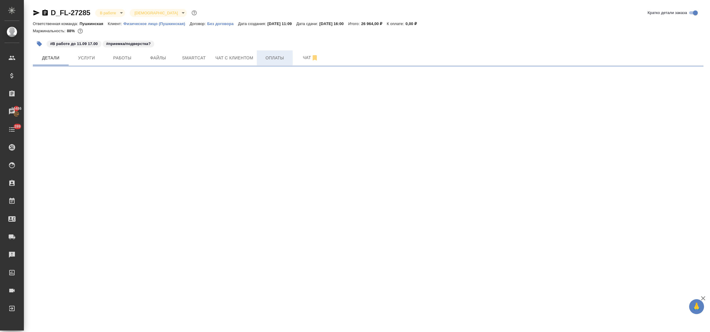
select select "RU"
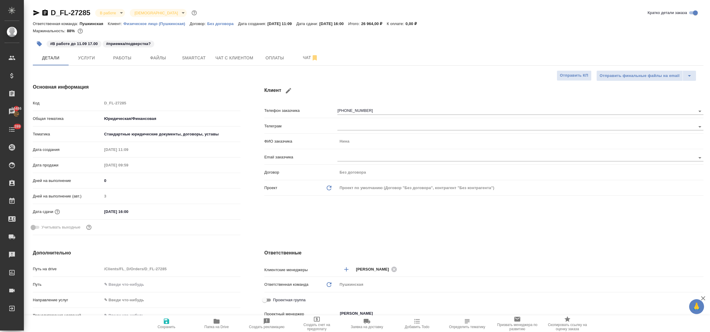
type textarea "x"
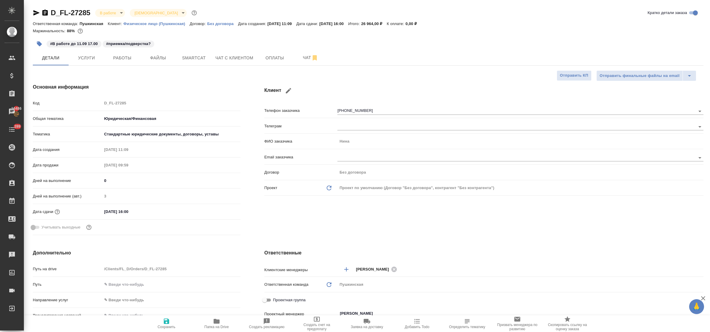
type textarea "x"
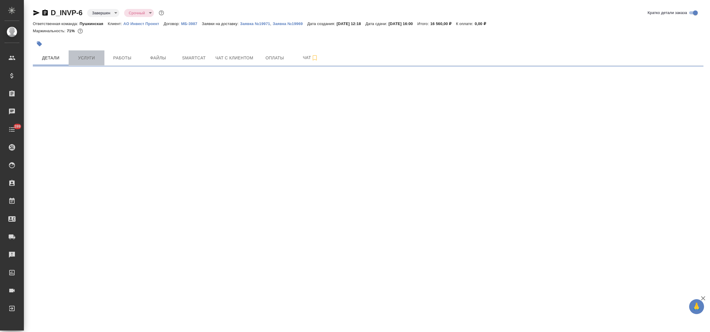
click at [93, 54] on span "Услуги" at bounding box center [86, 57] width 29 height 7
